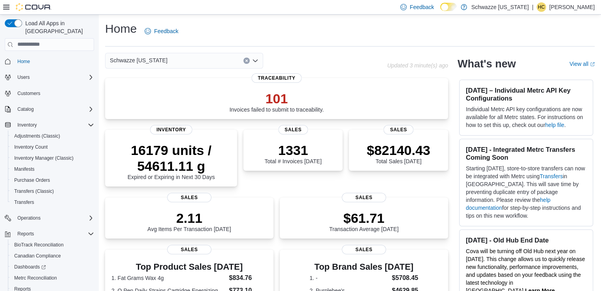
click at [200, 58] on div "Schwazze [US_STATE]" at bounding box center [184, 61] width 158 height 16
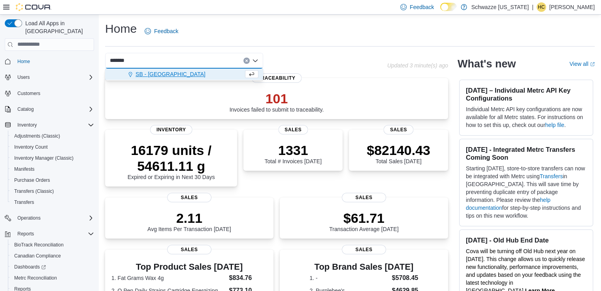
type input "*******"
click at [172, 77] on span "SB - [GEOGRAPHIC_DATA]" at bounding box center [170, 74] width 70 height 8
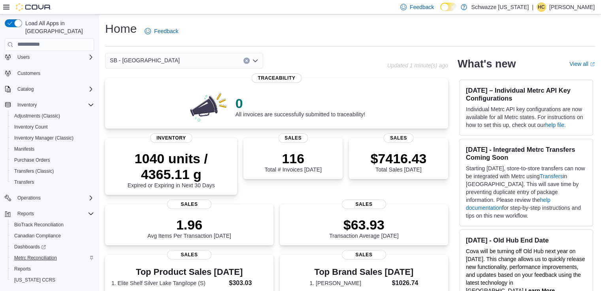
scroll to position [31, 0]
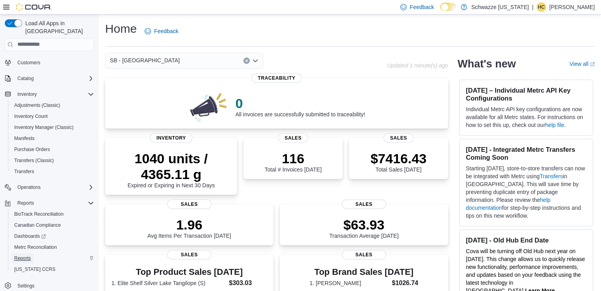
click at [26, 256] on span "Reports" at bounding box center [22, 259] width 17 height 6
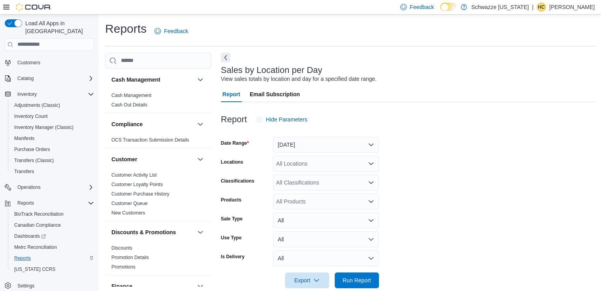
scroll to position [13, 0]
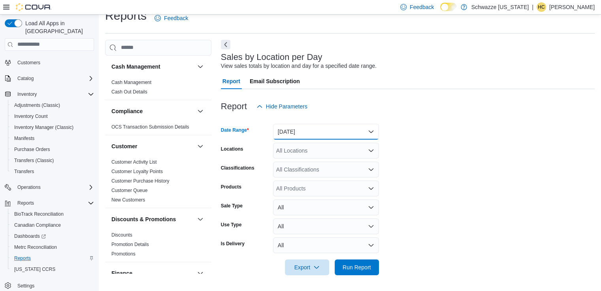
click at [373, 130] on button "[DATE]" at bounding box center [326, 132] width 106 height 16
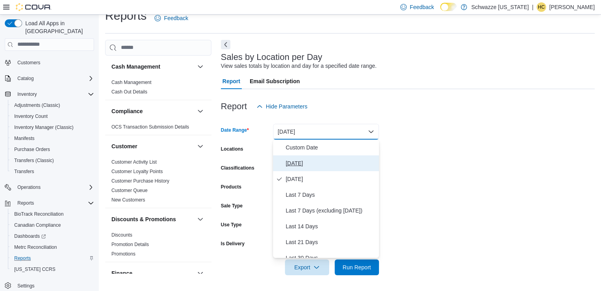
click at [314, 161] on span "[DATE]" at bounding box center [331, 163] width 90 height 9
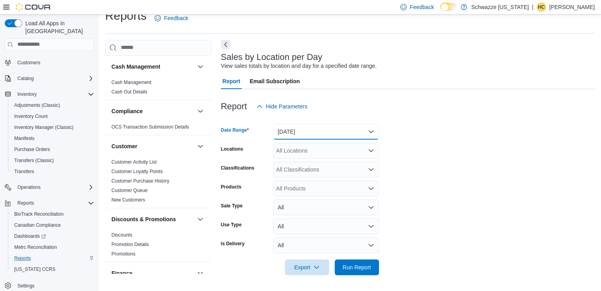
click at [373, 132] on button "[DATE]" at bounding box center [326, 132] width 106 height 16
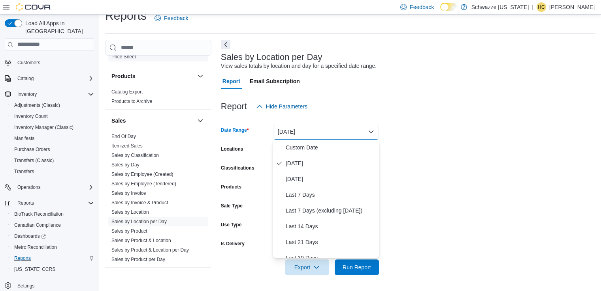
scroll to position [513, 0]
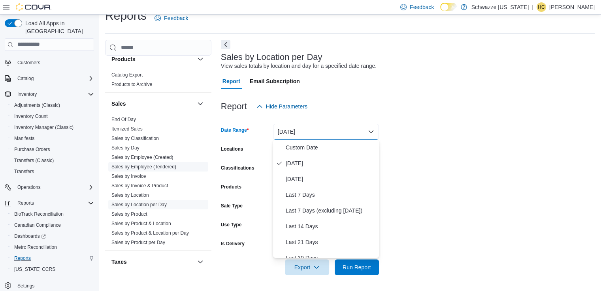
click at [143, 165] on link "Sales by Employee (Tendered)" at bounding box center [143, 167] width 65 height 6
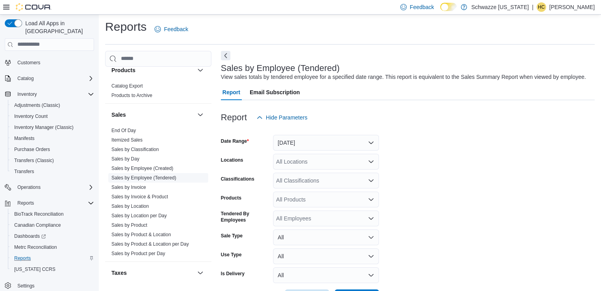
scroll to position [18, 0]
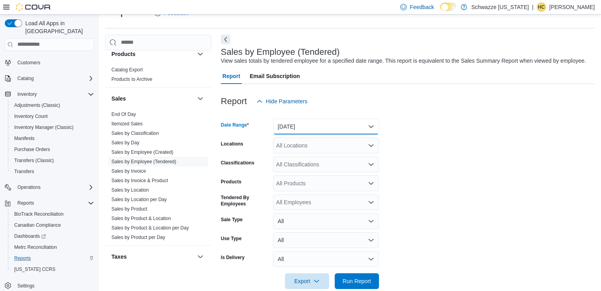
click at [374, 128] on button "[DATE]" at bounding box center [326, 127] width 106 height 16
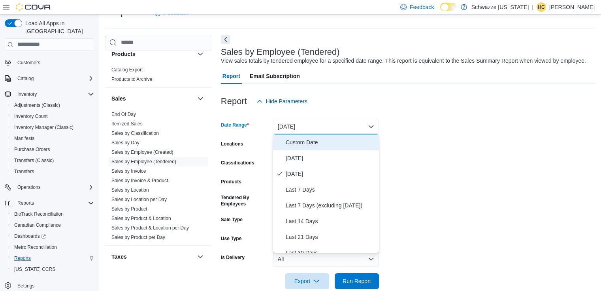
click at [306, 145] on span "Custom Date" at bounding box center [331, 142] width 90 height 9
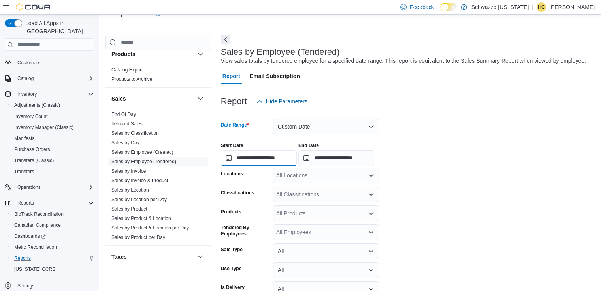
click at [263, 158] on input "**********" at bounding box center [259, 158] width 76 height 16
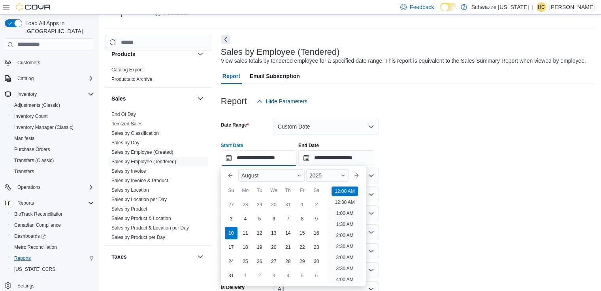
scroll to position [24, 0]
click at [229, 218] on div "3" at bounding box center [231, 219] width 14 height 14
type input "**********"
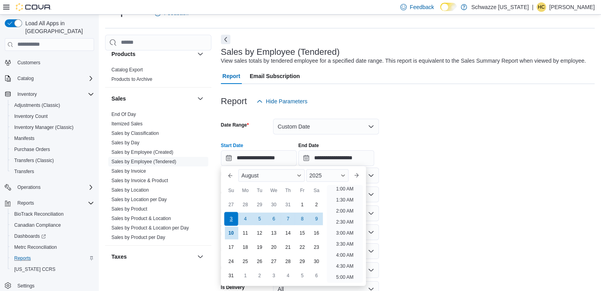
scroll to position [2, 0]
click at [337, 160] on input "**********" at bounding box center [336, 158] width 76 height 16
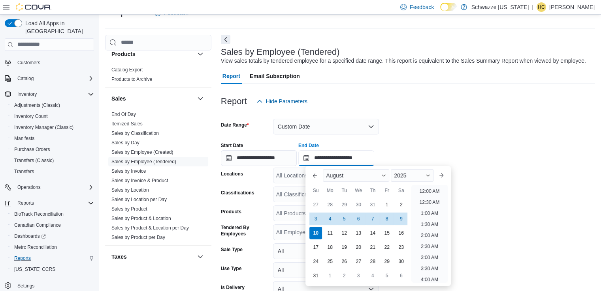
scroll to position [434, 0]
click at [401, 220] on div "9" at bounding box center [401, 219] width 14 height 14
type input "**********"
click at [409, 116] on div at bounding box center [408, 113] width 374 height 9
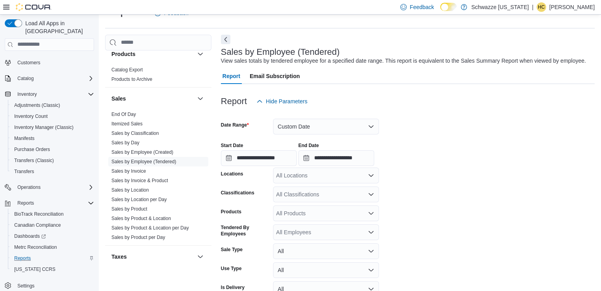
click at [351, 180] on div "All Locations" at bounding box center [326, 176] width 106 height 16
type input "*******"
click at [341, 187] on span "SB - [GEOGRAPHIC_DATA]" at bounding box center [329, 189] width 70 height 8
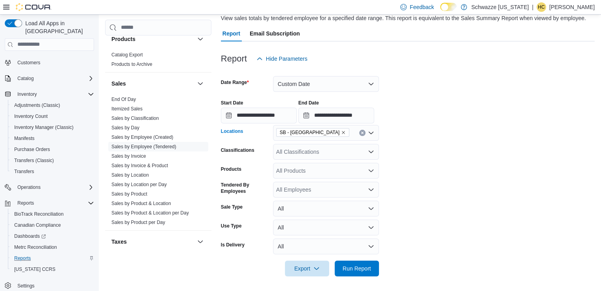
scroll to position [62, 0]
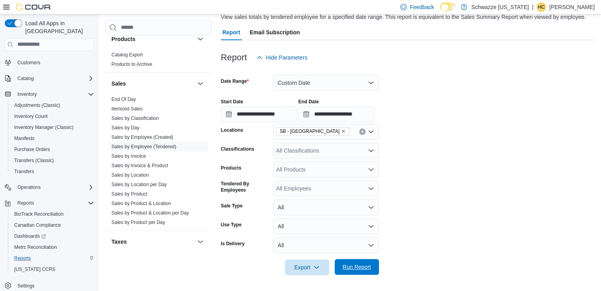
click at [367, 261] on span "Run Report" at bounding box center [356, 267] width 35 height 16
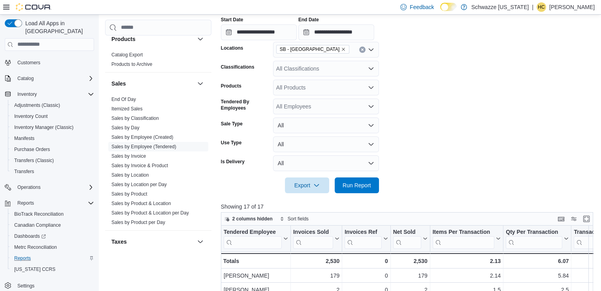
scroll to position [220, 0]
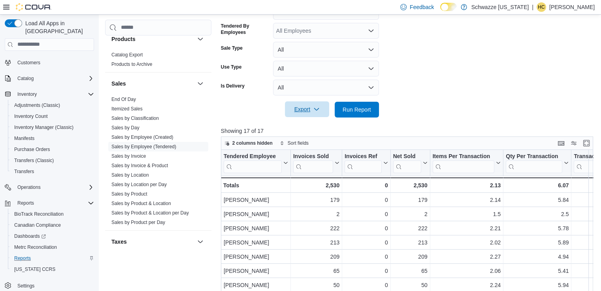
click at [300, 113] on span "Export" at bounding box center [307, 110] width 35 height 16
click at [306, 125] on span "Export to Excel" at bounding box center [308, 125] width 36 height 6
